Goal: Task Accomplishment & Management: Manage account settings

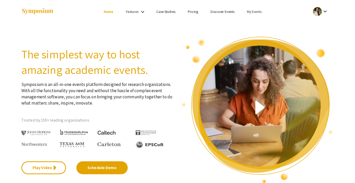
click at [251, 12] on link "My Events" at bounding box center [254, 11] width 15 height 5
click at [255, 23] on button "Events I've organized" at bounding box center [262, 23] width 44 height 12
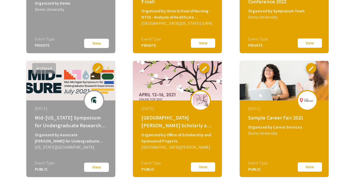
scroll to position [633, 0]
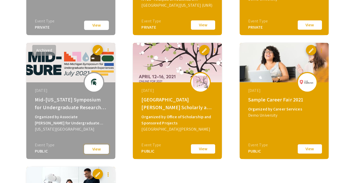
click at [92, 150] on button "View" at bounding box center [96, 149] width 26 height 10
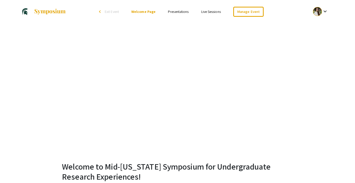
click at [172, 12] on link "Presentations" at bounding box center [178, 11] width 21 height 5
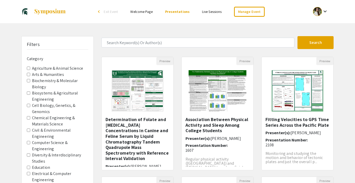
click at [212, 13] on link "Live Sessions" at bounding box center [212, 11] width 20 height 5
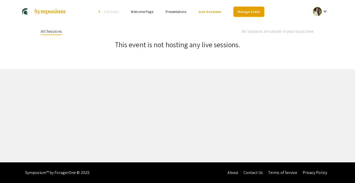
click at [245, 13] on link "Manage Event" at bounding box center [248, 12] width 30 height 10
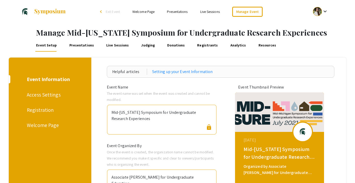
click at [77, 46] on link "Presentations" at bounding box center [81, 45] width 26 height 12
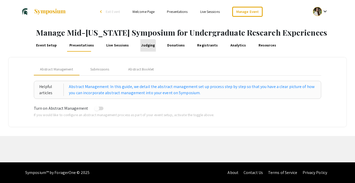
click at [140, 46] on link "Judging" at bounding box center [147, 45] width 15 height 12
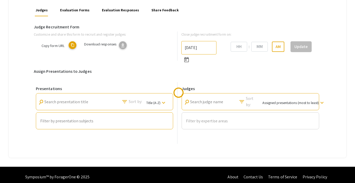
type input "[DATE]"
type input "10"
type input "00"
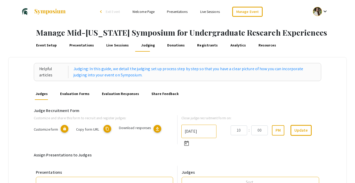
click at [196, 46] on link "Registrants" at bounding box center [207, 45] width 22 height 12
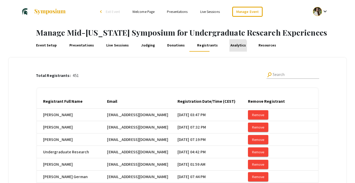
click at [229, 47] on link "Analytics" at bounding box center [238, 45] width 18 height 12
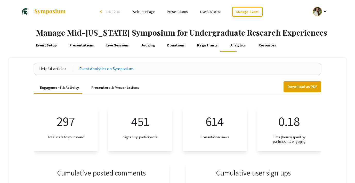
click at [109, 9] on span "Exit Event" at bounding box center [113, 11] width 14 height 5
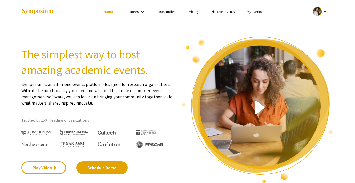
click at [254, 12] on link "My Events" at bounding box center [254, 11] width 15 height 5
click at [249, 23] on button "Events I've organized" at bounding box center [262, 23] width 44 height 12
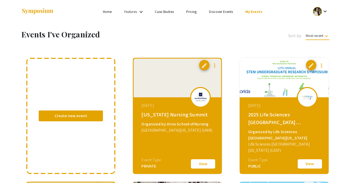
click at [106, 12] on link "Home" at bounding box center [107, 11] width 9 height 5
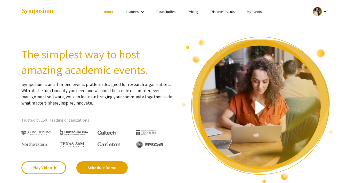
click at [222, 13] on link "Discover Events" at bounding box center [222, 11] width 24 height 5
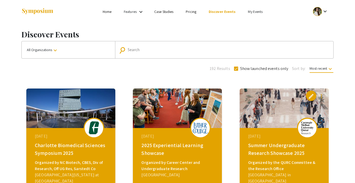
click at [141, 52] on div "Search" at bounding box center [227, 50] width 198 height 8
type input "[US_STATE]"
click at [79, 54] on button "All Organizations keyboard_arrow_down" at bounding box center [68, 49] width 93 height 17
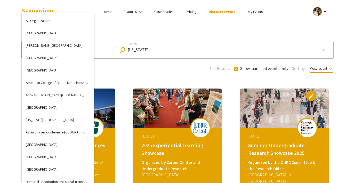
click at [324, 49] on div at bounding box center [177, 91] width 355 height 183
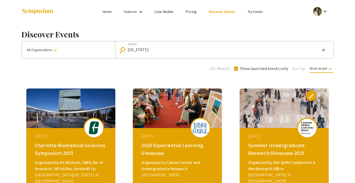
click at [324, 49] on mat-icon "close" at bounding box center [323, 50] width 4 height 5
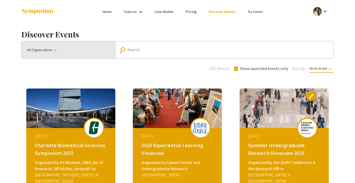
click at [42, 50] on span "All Organizations keyboard_arrow_down" at bounding box center [42, 49] width 31 height 5
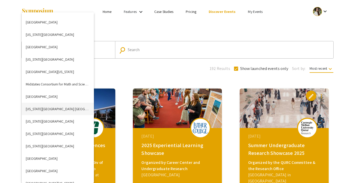
scroll to position [913, 0]
click at [45, 61] on button "[US_STATE][GEOGRAPHIC_DATA]" at bounding box center [58, 59] width 72 height 12
checkbox input "false"
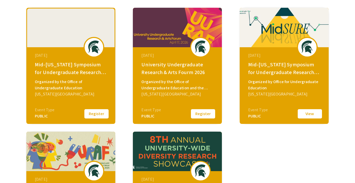
scroll to position [76, 0]
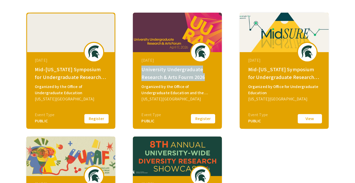
drag, startPoint x: 140, startPoint y: 70, endPoint x: 206, endPoint y: 78, distance: 66.3
click at [206, 78] on div "[DATE] University Undergraduate Research & Arts Fourm 2026 Organized by the Off…" at bounding box center [177, 84] width 89 height 64
copy div "University Undergraduate Research & Arts Fourm 2026"
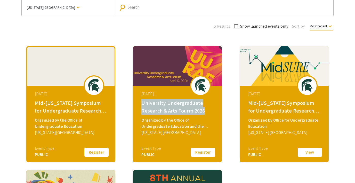
scroll to position [0, 0]
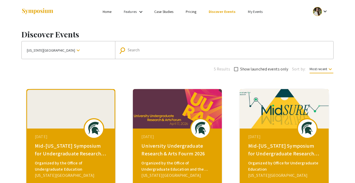
click at [250, 12] on link "My Events" at bounding box center [255, 11] width 15 height 5
click at [253, 18] on button "Events I've organized" at bounding box center [263, 23] width 44 height 12
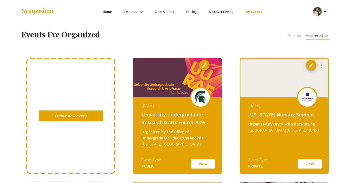
click at [198, 167] on button "View" at bounding box center [203, 163] width 26 height 11
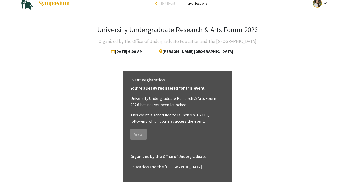
scroll to position [8, 0]
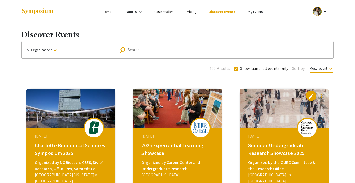
click at [251, 11] on link "My Events" at bounding box center [255, 11] width 15 height 5
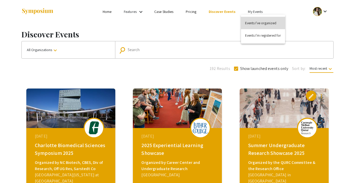
click at [252, 25] on button "Events I've organized" at bounding box center [263, 23] width 44 height 12
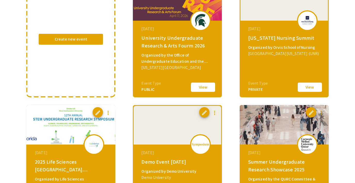
scroll to position [76, 0]
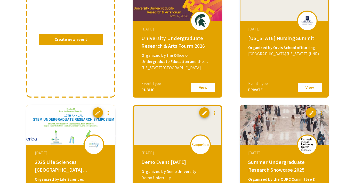
click at [201, 88] on button "View" at bounding box center [203, 87] width 26 height 11
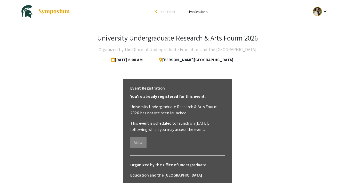
click at [162, 13] on span "Exit Event" at bounding box center [168, 11] width 14 height 5
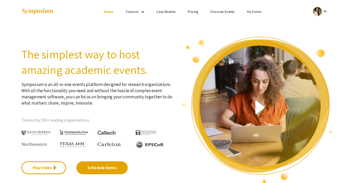
click at [225, 13] on link "Discover Events" at bounding box center [222, 11] width 24 height 5
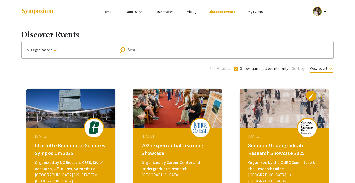
click at [63, 48] on button "All Organizations keyboard_arrow_down" at bounding box center [68, 49] width 93 height 17
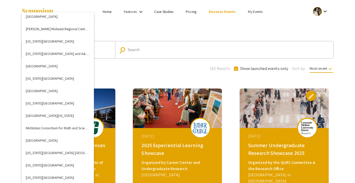
scroll to position [870, 0]
click at [57, 104] on button "[US_STATE][GEOGRAPHIC_DATA]" at bounding box center [58, 103] width 72 height 12
checkbox input "false"
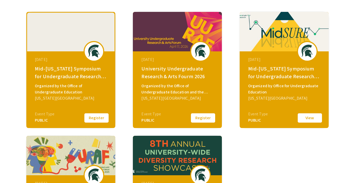
scroll to position [77, 0]
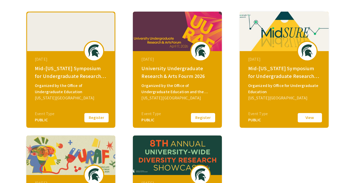
click at [310, 119] on button "View" at bounding box center [310, 117] width 26 height 11
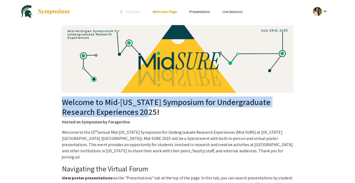
drag, startPoint x: 63, startPoint y: 102, endPoint x: 155, endPoint y: 113, distance: 92.7
click at [155, 113] on h2 "Welcome to Mid-[US_STATE] Symposium for Undergraduate Research Experiences 2025!" at bounding box center [177, 107] width 231 height 20
copy h2 "Welcome to Mid-[US_STATE] Symposium for Undergraduate Research Experiences 2025"
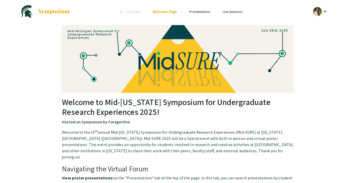
click at [128, 11] on span "Exit Event" at bounding box center [133, 11] width 14 height 5
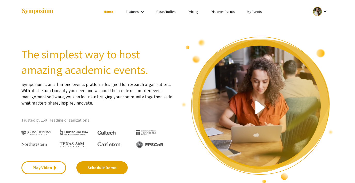
click at [252, 13] on link "My Events" at bounding box center [254, 11] width 15 height 5
click at [255, 23] on button "Events I've organized" at bounding box center [262, 23] width 44 height 12
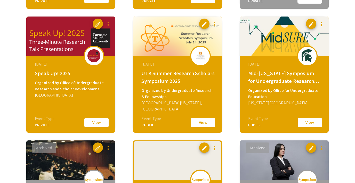
scroll to position [415, 0]
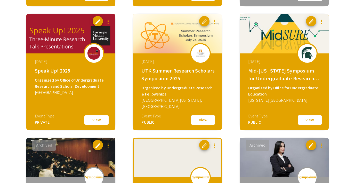
click at [303, 122] on button "View" at bounding box center [310, 119] width 26 height 11
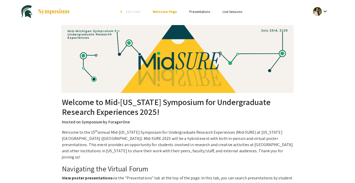
click at [132, 11] on span "Exit Event" at bounding box center [133, 11] width 14 height 5
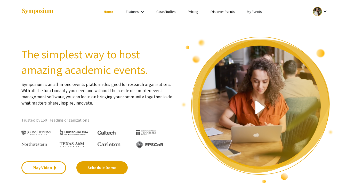
click at [251, 12] on link "My Events" at bounding box center [254, 11] width 15 height 5
click at [249, 20] on button "Events I've organized" at bounding box center [262, 23] width 44 height 12
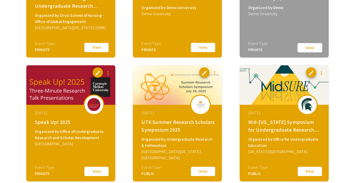
scroll to position [374, 0]
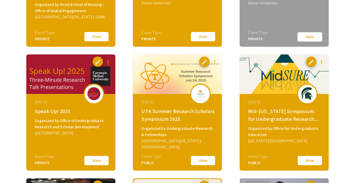
click at [309, 163] on button "View" at bounding box center [310, 160] width 26 height 11
